Goal: Task Accomplishment & Management: Manage account settings

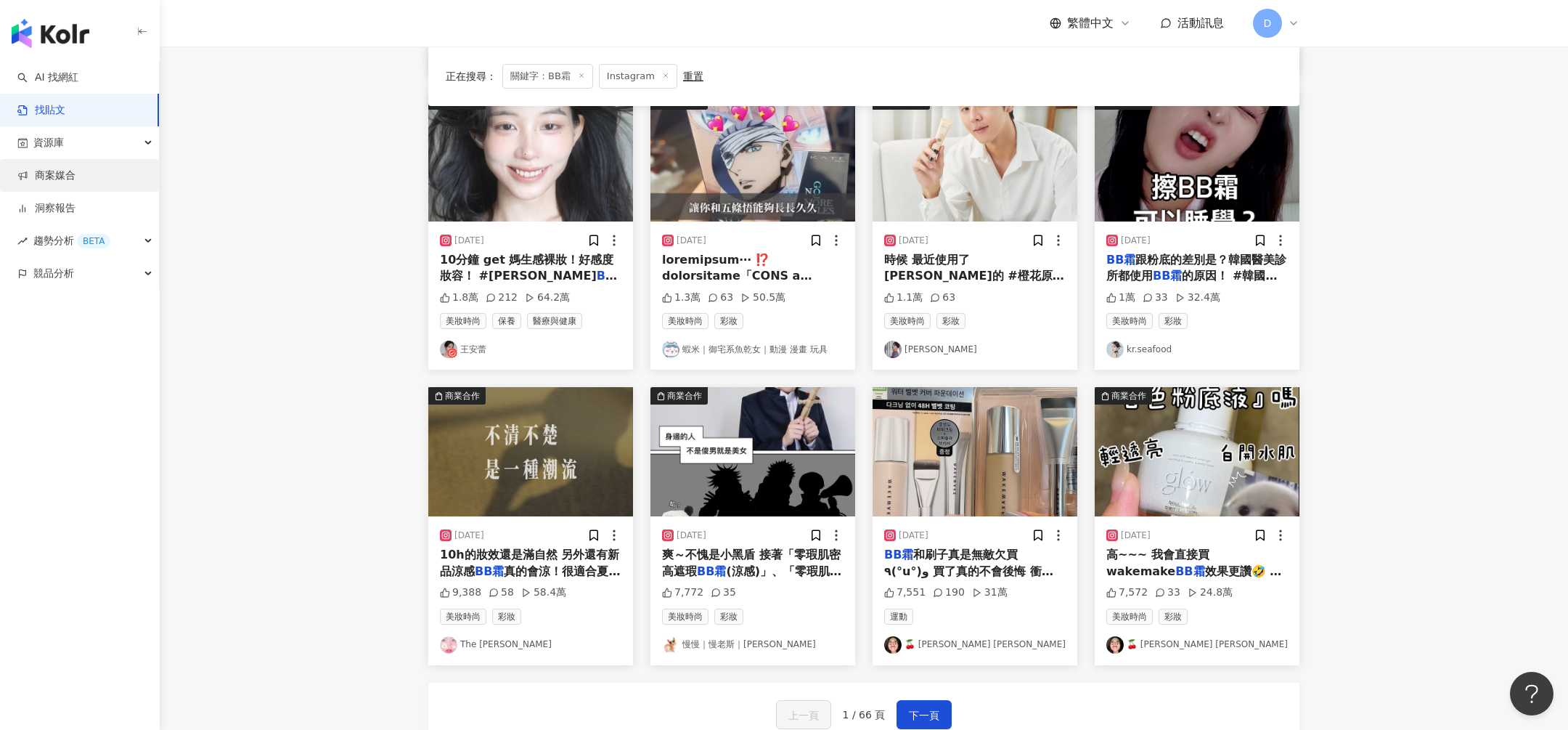
scroll to position [453, 0]
click at [103, 151] on div "資源庫" at bounding box center [79, 143] width 159 height 33
click at [58, 178] on link "網紅管理" at bounding box center [54, 176] width 40 height 15
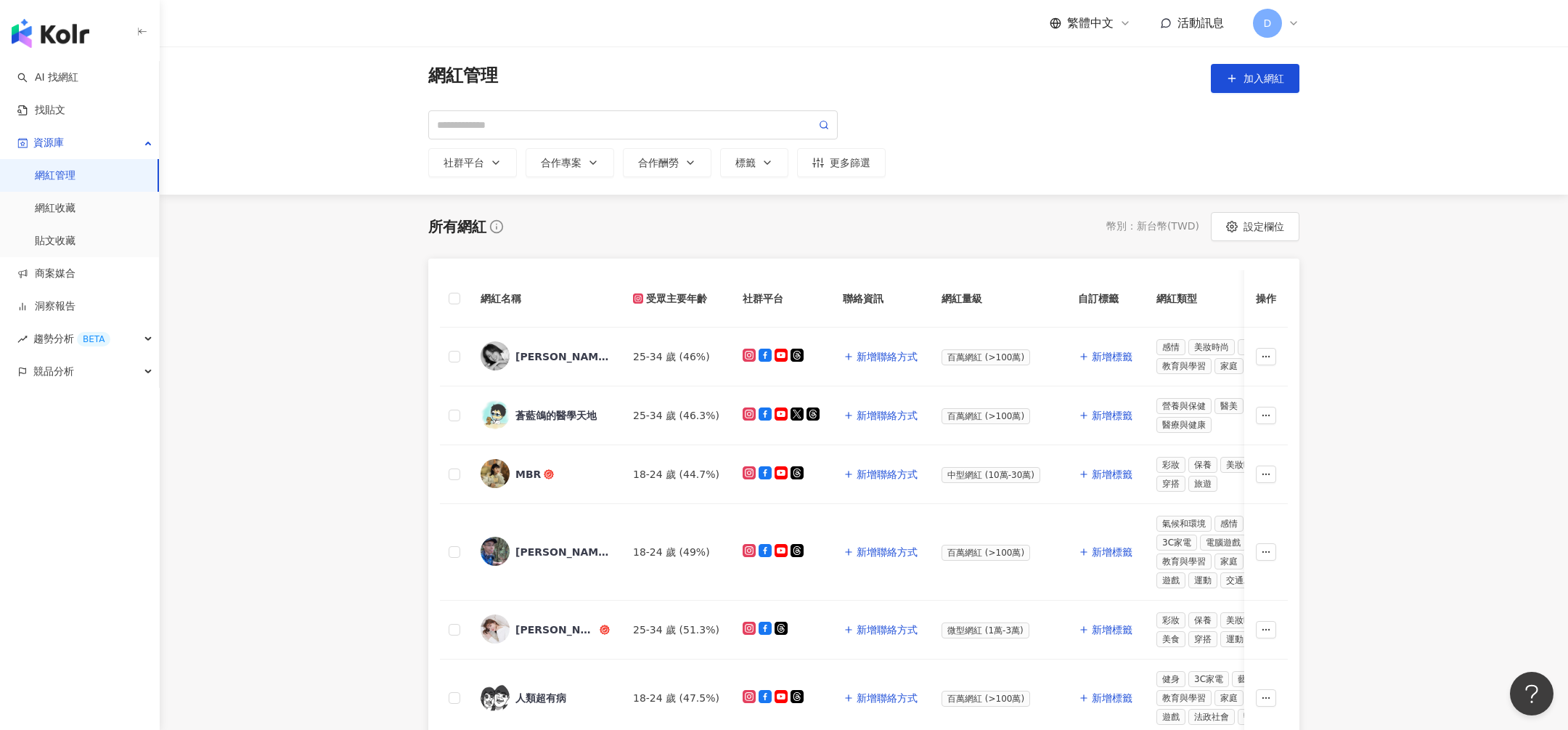
click at [1283, 21] on div "D" at bounding box center [1276, 23] width 46 height 29
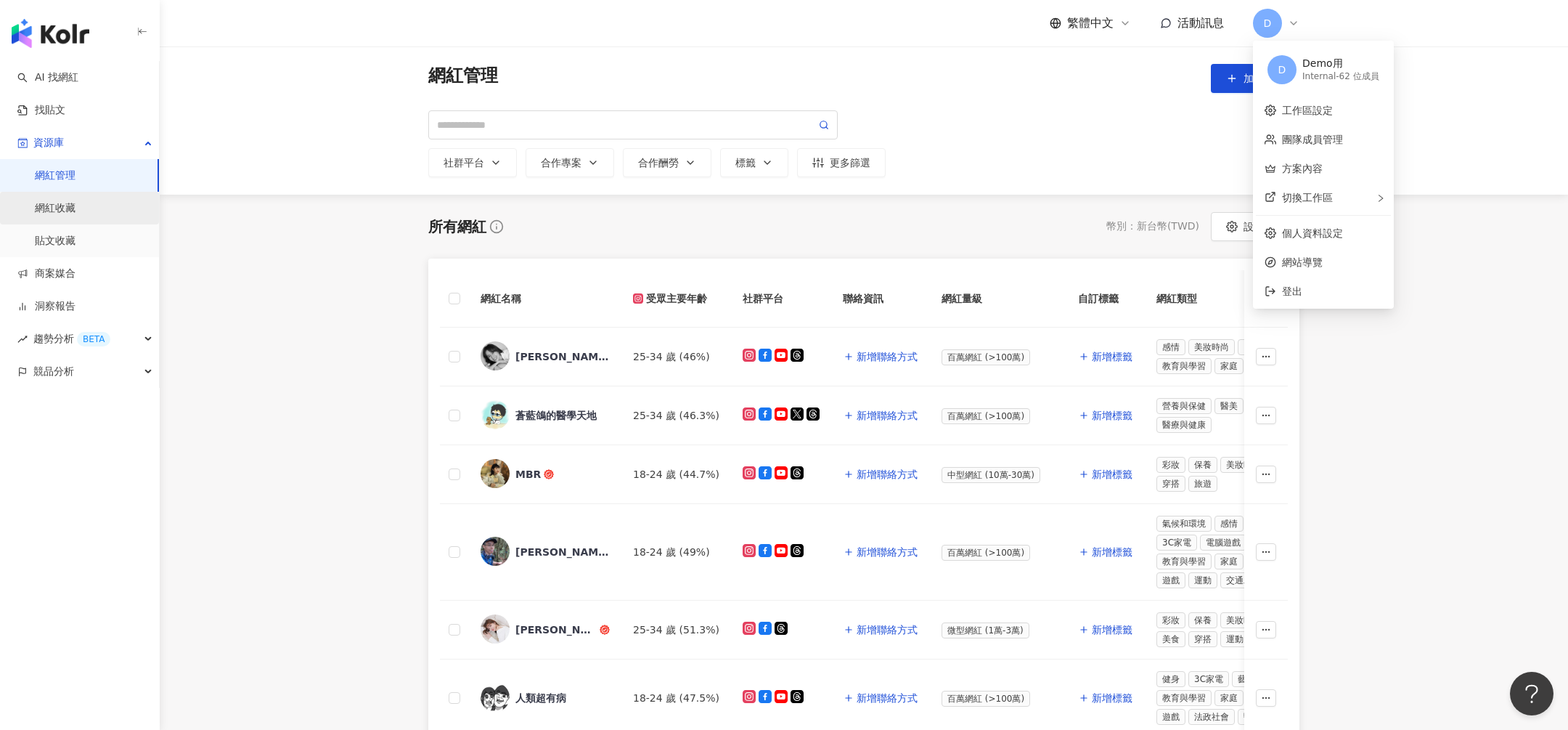
click at [60, 207] on link "網紅收藏" at bounding box center [54, 208] width 40 height 15
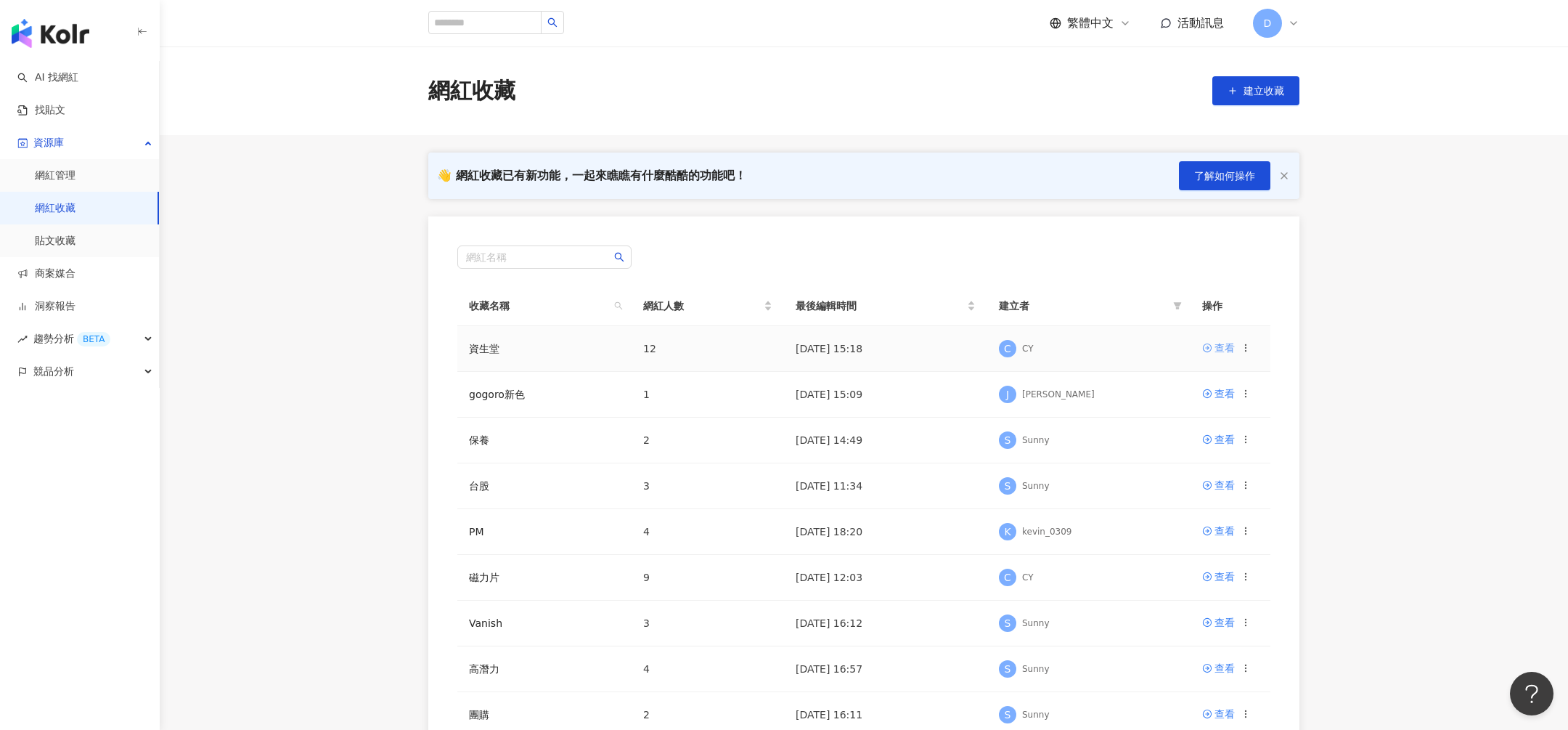
click at [1219, 351] on div "查看" at bounding box center [1224, 347] width 21 height 16
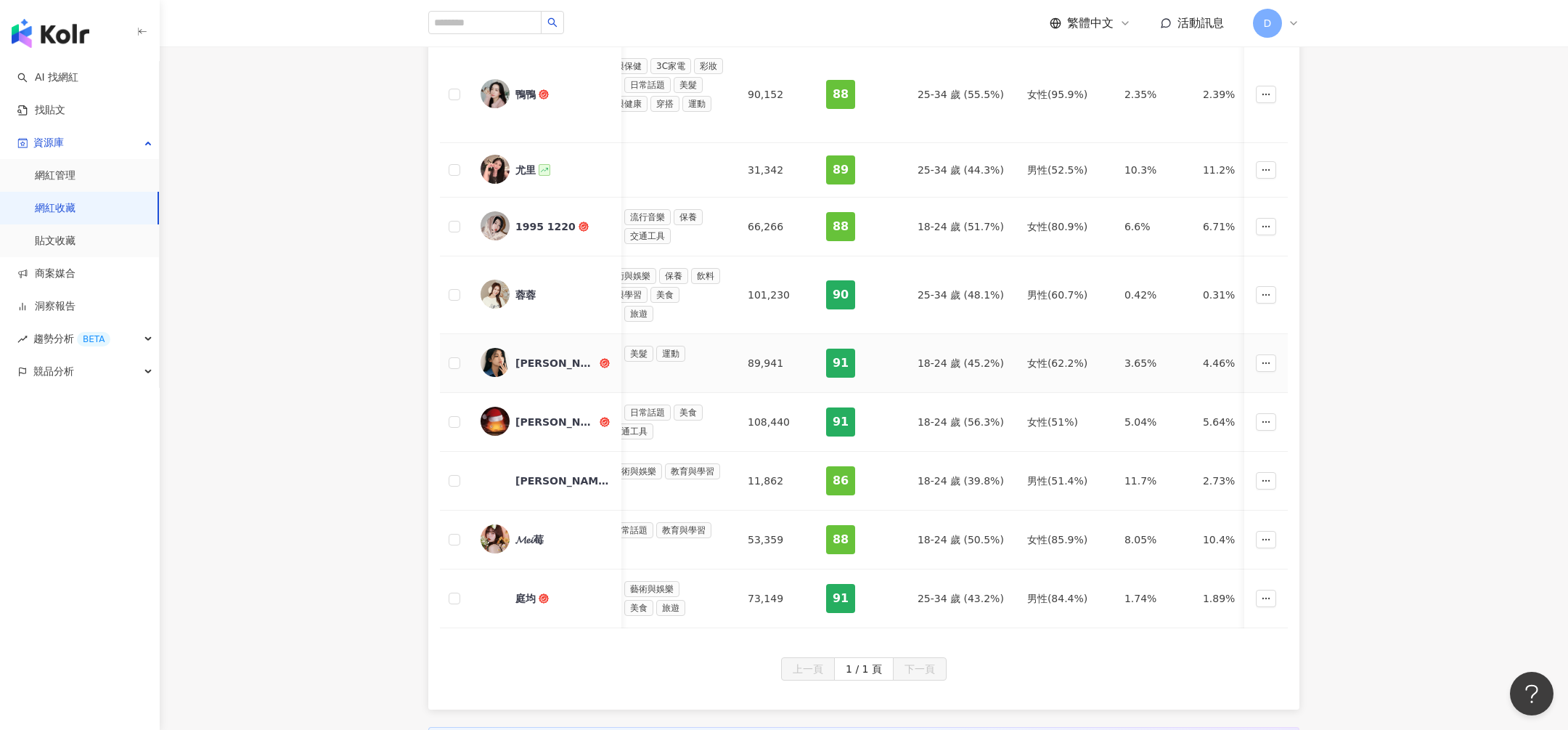
scroll to position [440, 0]
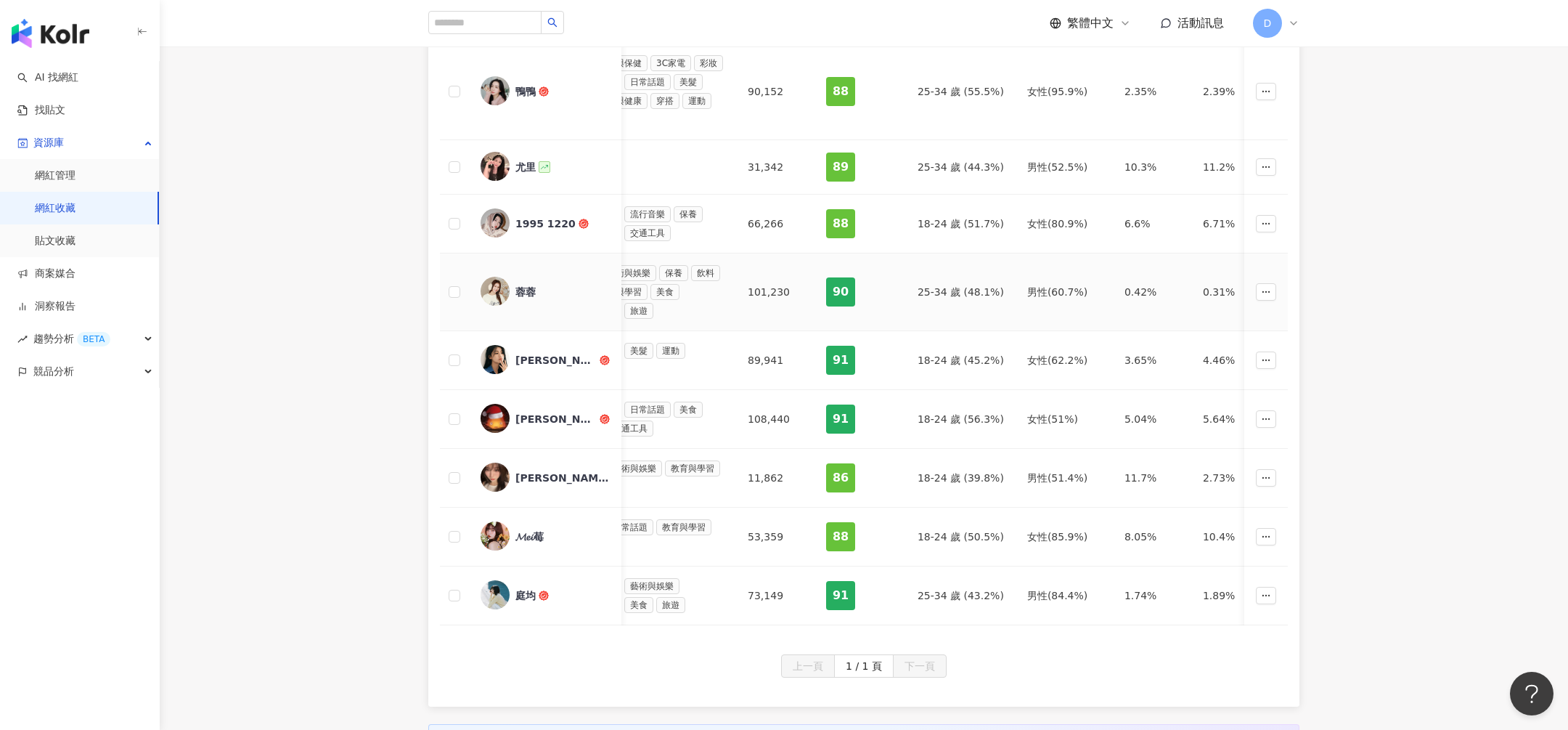
click at [527, 287] on div "蓉蓉" at bounding box center [526, 292] width 21 height 15
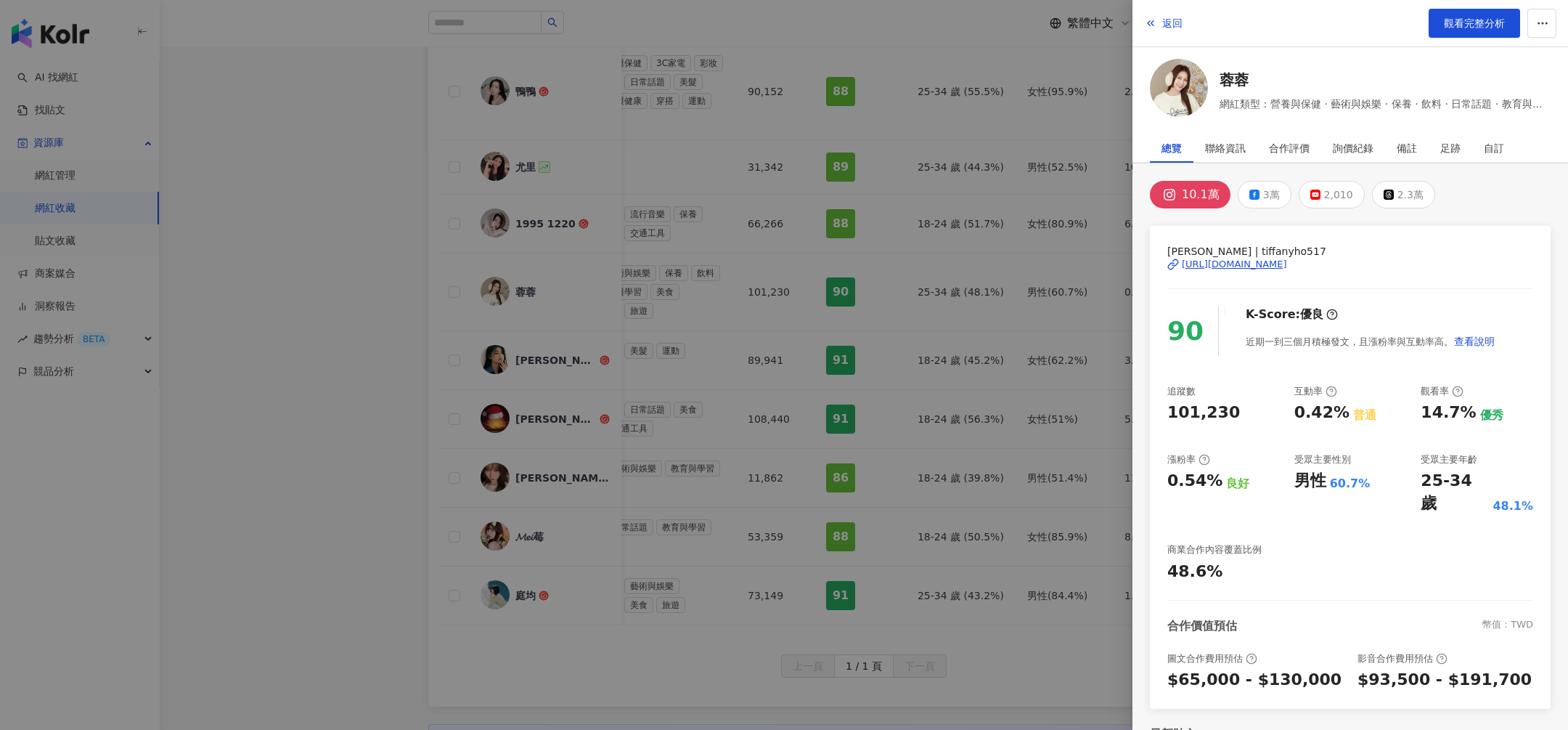
click at [782, 366] on div at bounding box center [784, 365] width 1568 height 730
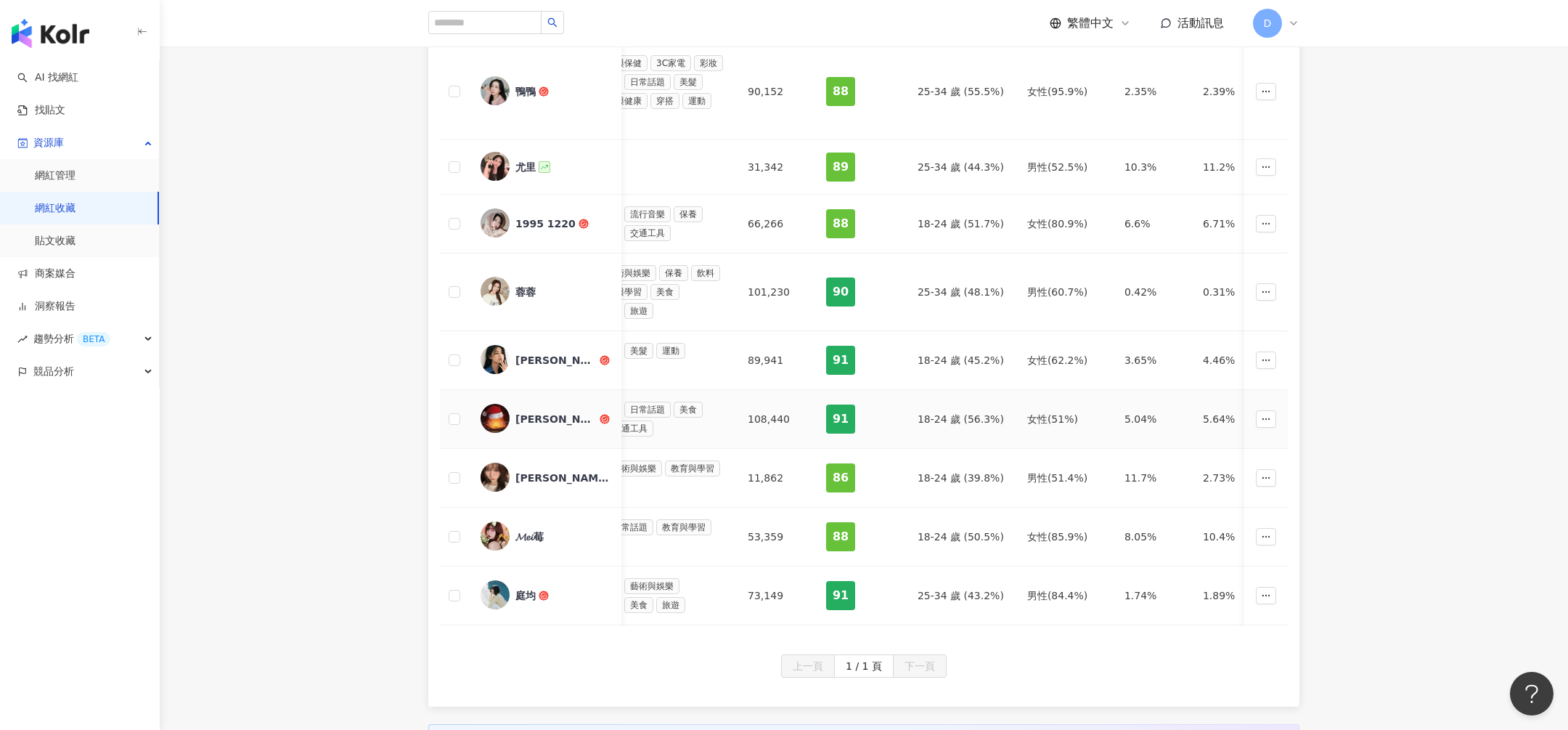
click at [532, 411] on div "[PERSON_NAME]" at bounding box center [556, 419] width 81 height 15
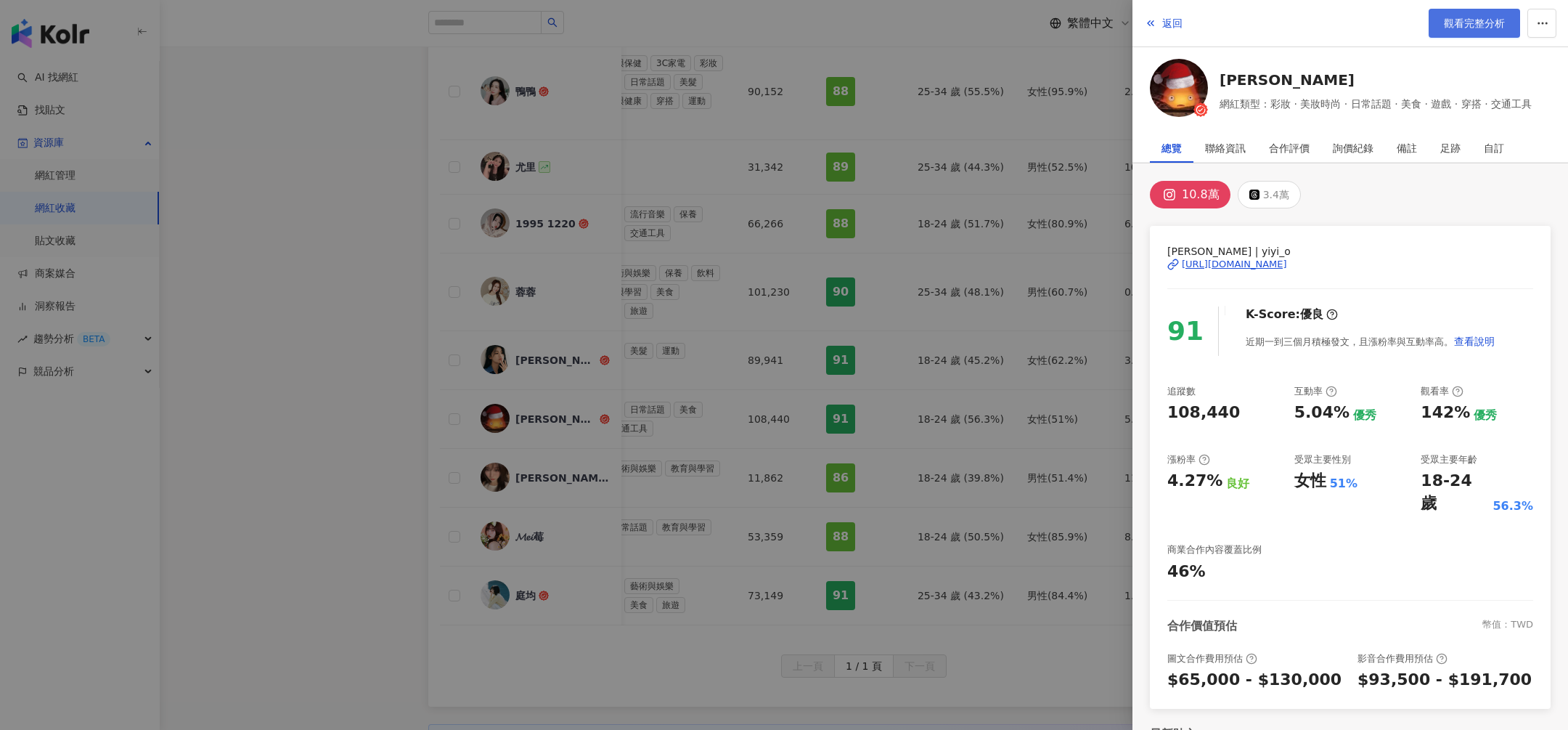
click at [1448, 30] on link "觀看完整分析" at bounding box center [1474, 23] width 91 height 29
click at [843, 42] on div at bounding box center [784, 365] width 1568 height 730
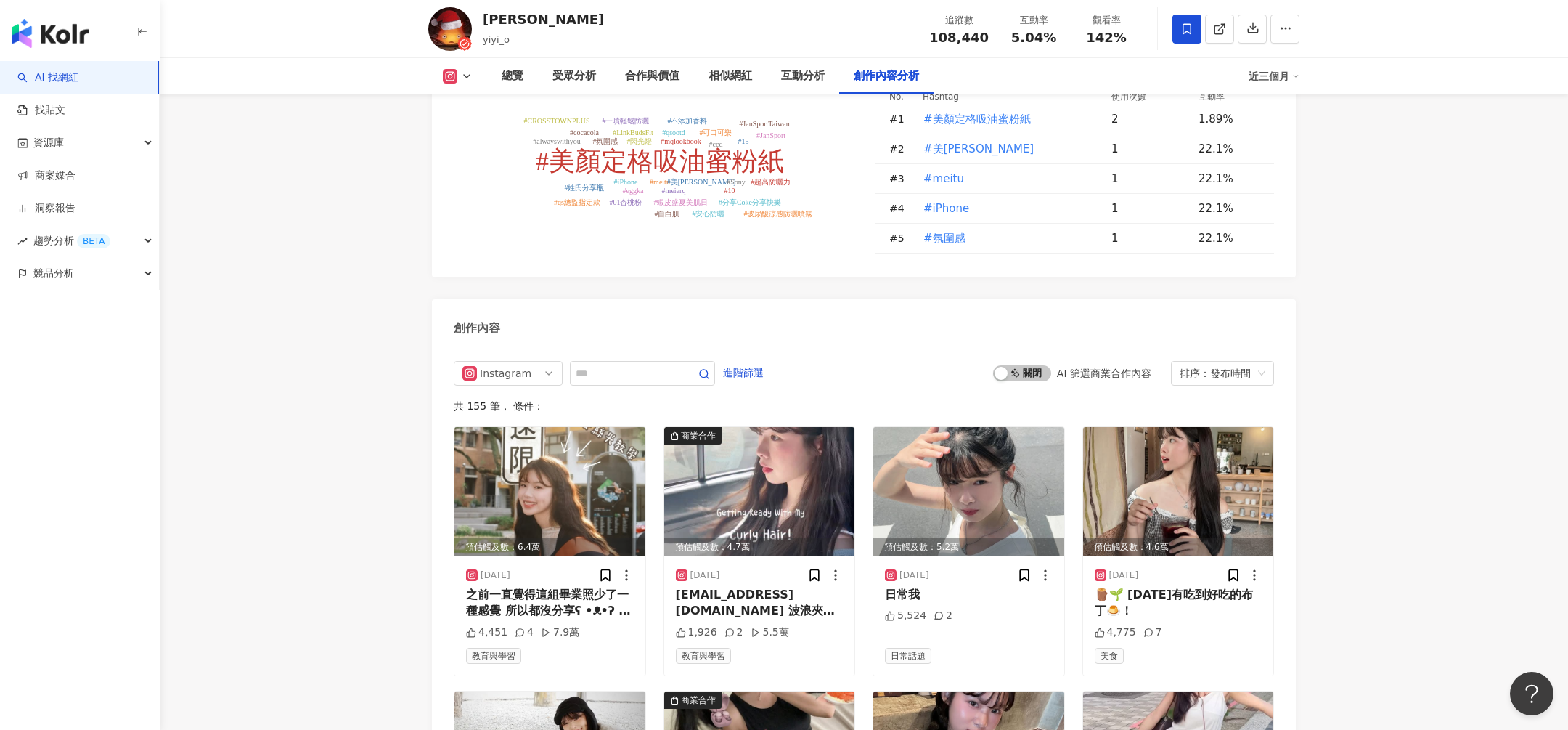
scroll to position [4323, 0]
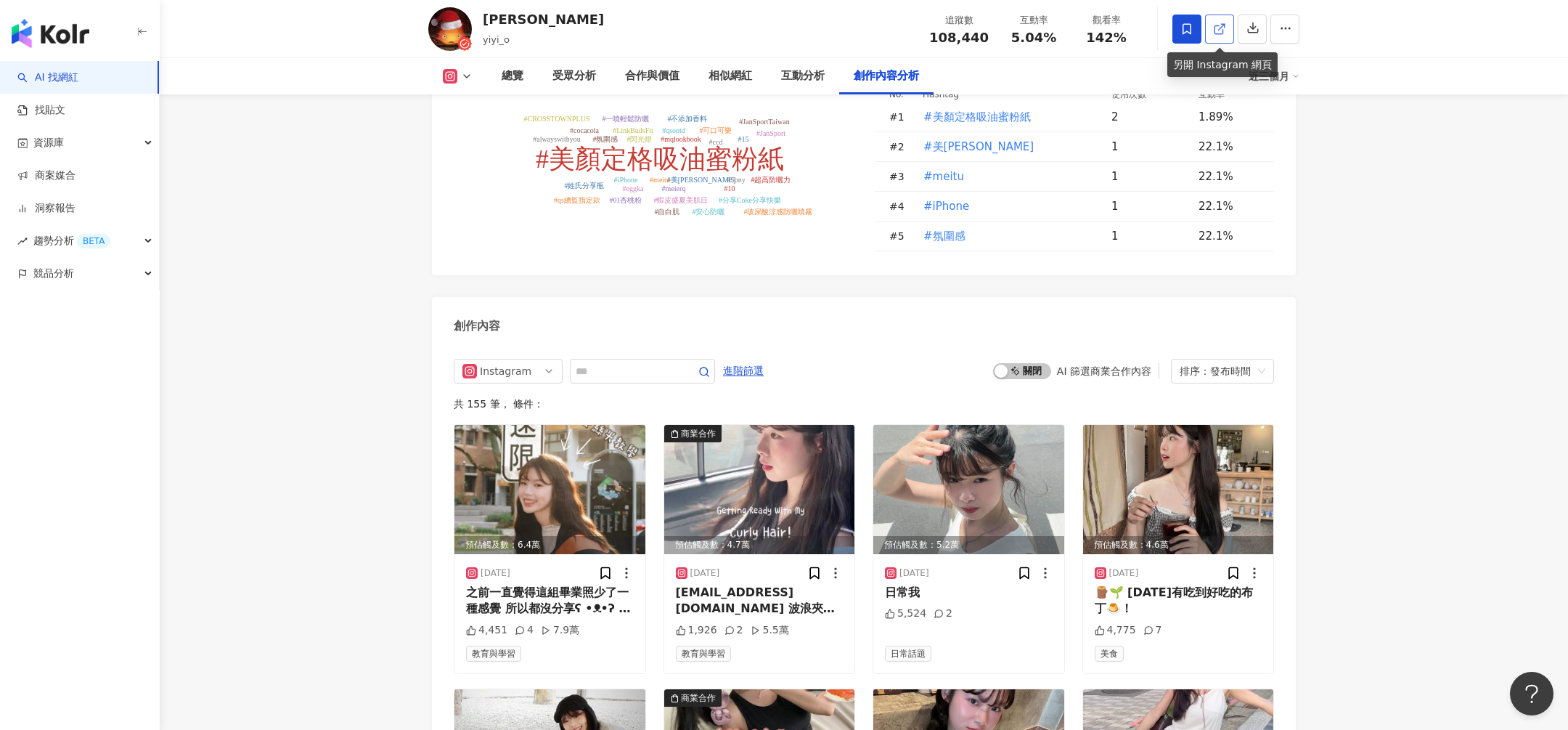
click at [1218, 26] on icon at bounding box center [1218, 30] width 8 height 8
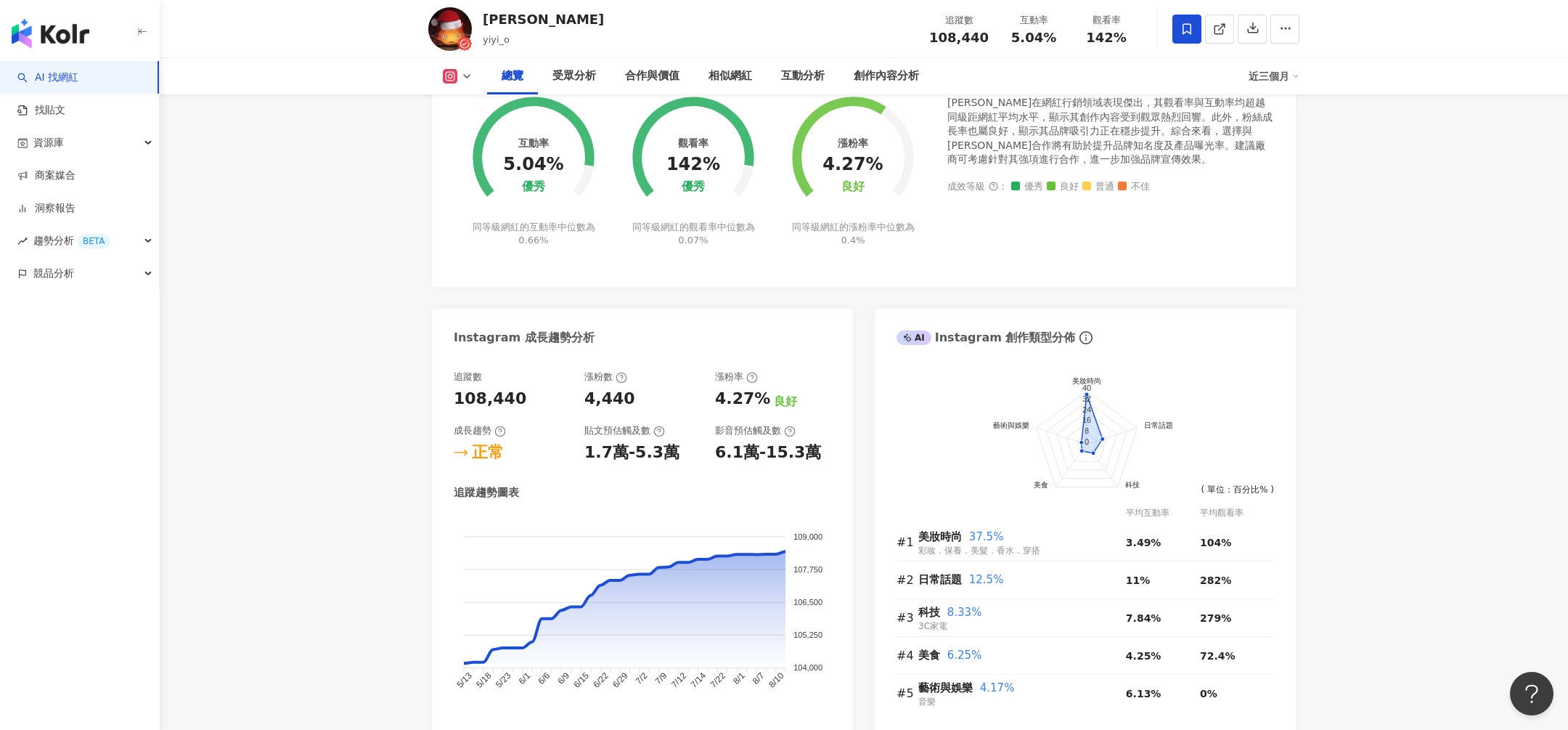
scroll to position [0, 0]
